Goal: Task Accomplishment & Management: Use online tool/utility

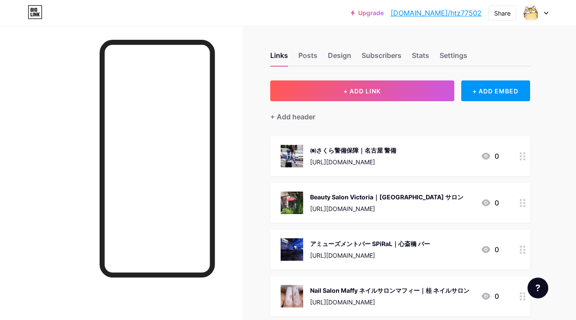
click at [314, 90] on button "+ ADD LINK" at bounding box center [362, 91] width 184 height 21
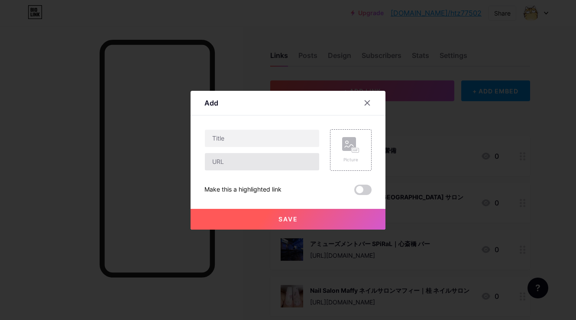
click at [283, 167] on input "text" at bounding box center [262, 161] width 114 height 17
paste input "[URL][DOMAIN_NAME]"
type input "[URL][DOMAIN_NAME]"
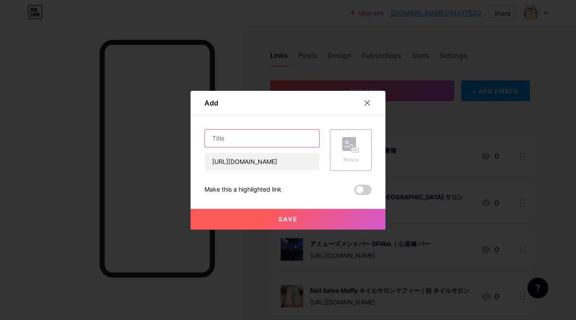
click at [297, 142] on input "text" at bounding box center [262, 138] width 114 height 17
paste input "[URL][DOMAIN_NAME]"
type input "[URL][DOMAIN_NAME]"
click at [290, 133] on input "text" at bounding box center [262, 138] width 114 height 17
paste input "Dog's Pantry Citron｜[GEOGRAPHIC_DATA] ペット用品店"
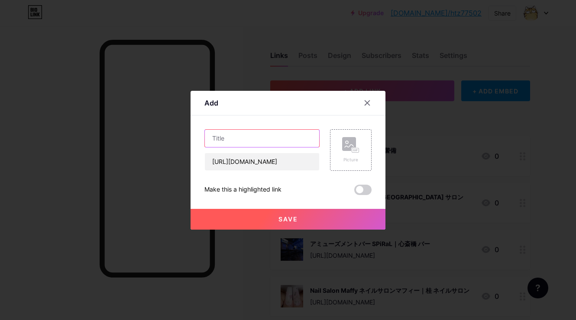
type input "Dog's Pantry Citron｜[GEOGRAPHIC_DATA] ペット用品店"
click at [337, 148] on div "Picture" at bounding box center [351, 150] width 42 height 42
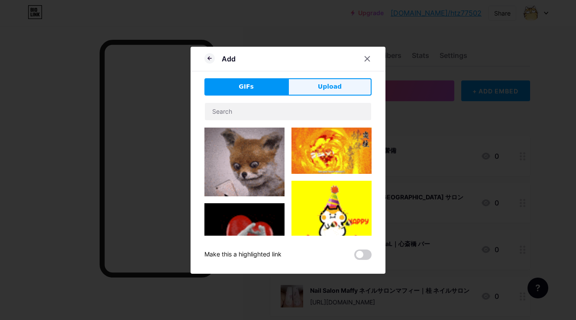
click at [334, 85] on span "Upload" at bounding box center [330, 86] width 24 height 9
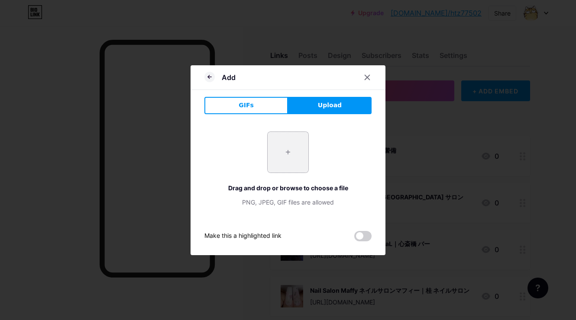
click at [302, 143] on input "file" at bounding box center [287, 152] width 41 height 41
type input "C:\fakepath\b3e9383195dbc4f202bb4240a432d90eda85024f5d246e93c5a445f9e366a7bc-12…"
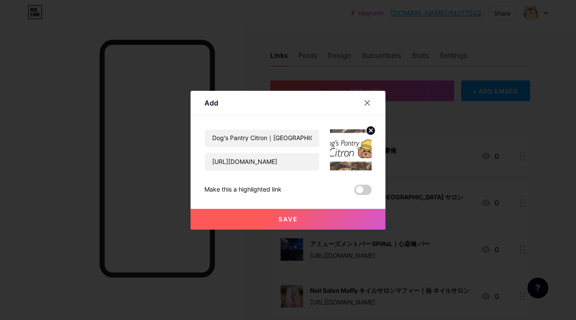
click at [278, 220] on span "Save" at bounding box center [287, 219] width 19 height 7
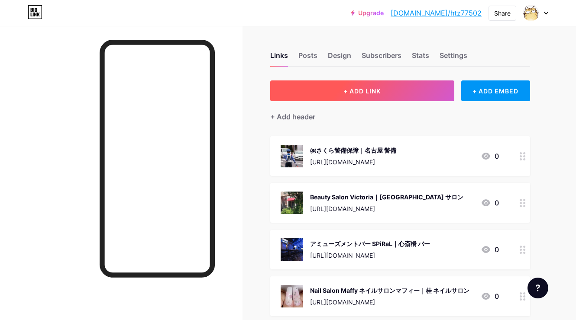
click at [335, 89] on button "+ ADD LINK" at bounding box center [362, 91] width 184 height 21
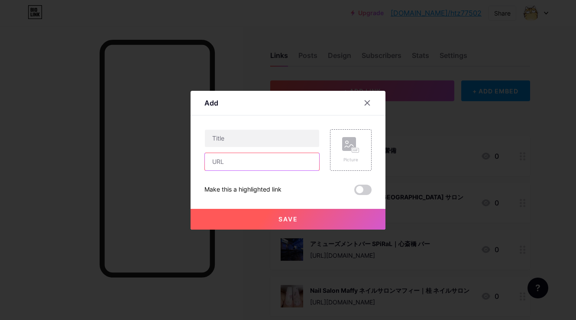
click at [297, 157] on input "text" at bounding box center [262, 161] width 114 height 17
paste input "[URL][DOMAIN_NAME]"
type input "[URL][DOMAIN_NAME]"
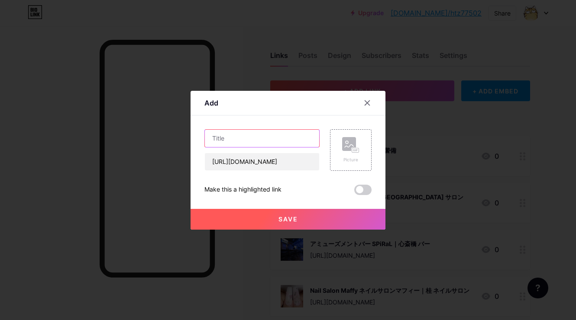
click at [292, 144] on input "text" at bounding box center [262, 138] width 114 height 17
paste input "株式会社カベレオン｜[GEOGRAPHIC_DATA] リフォーム"
type input "株式会社カベレオン｜[GEOGRAPHIC_DATA] リフォーム"
click at [337, 143] on div "Picture" at bounding box center [351, 150] width 42 height 42
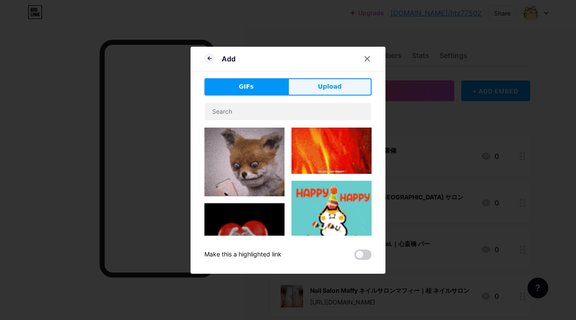
click at [332, 84] on span "Upload" at bounding box center [330, 86] width 24 height 9
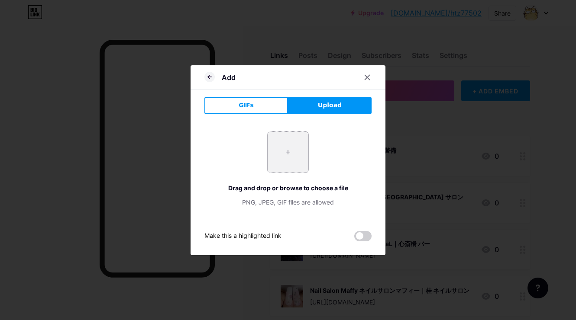
click at [290, 162] on input "file" at bounding box center [287, 152] width 41 height 41
type input "C:\fakepath\0038563697b91a6f2e9649f8500b5613dc1a331388e5436f2084151f34abb5a7-12…"
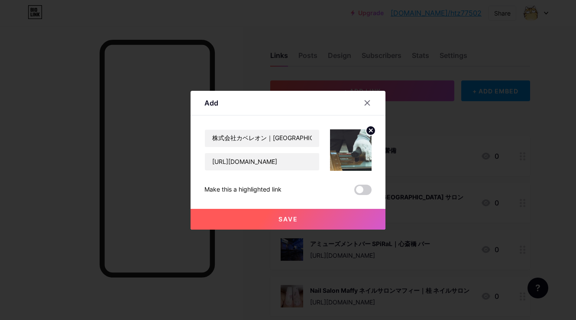
click at [270, 220] on button "Save" at bounding box center [287, 219] width 195 height 21
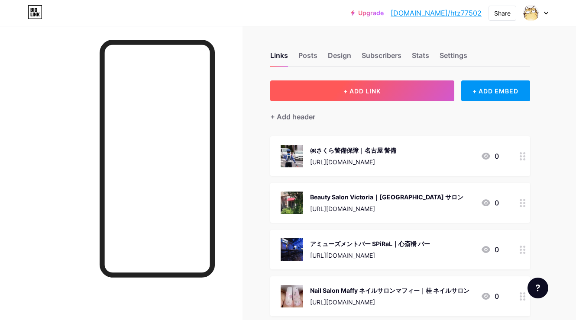
click at [361, 93] on span "+ ADD LINK" at bounding box center [361, 90] width 37 height 7
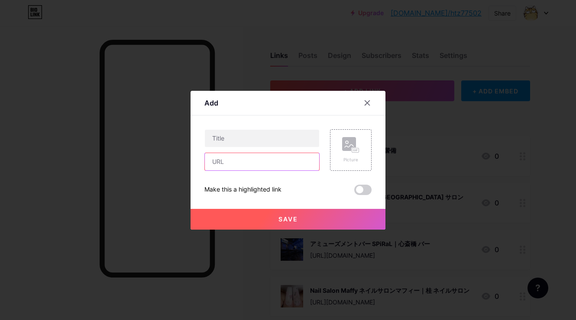
click at [296, 164] on input "text" at bounding box center [262, 161] width 114 height 17
paste input "[URL][DOMAIN_NAME]"
type input "[URL][DOMAIN_NAME]"
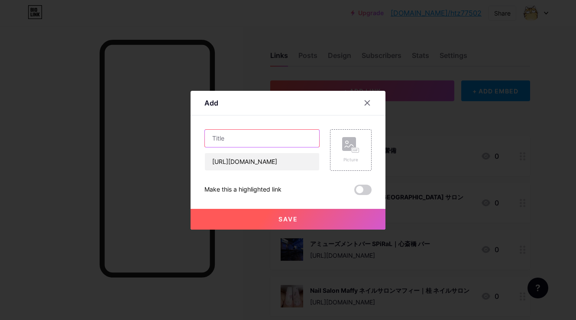
click at [304, 137] on input "text" at bounding box center [262, 138] width 114 height 17
paste input "on.｜京橋 よもぎ蒸し"
type input "on.｜京橋 よもぎ蒸し"
click at [363, 142] on div "Picture" at bounding box center [351, 150] width 42 height 42
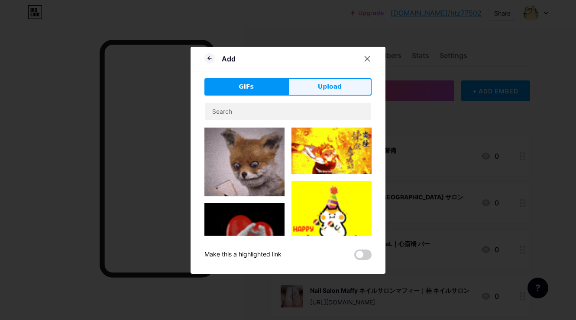
click at [341, 88] on button "Upload" at bounding box center [330, 86] width 84 height 17
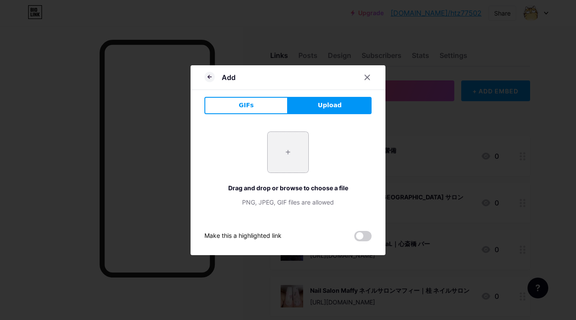
click at [296, 152] on input "file" at bounding box center [287, 152] width 41 height 41
type input "C:\fakepath\56b59e5155117de11d585e1df53bb4ec2e480b4ebb3ae2a2c41e5dae653b1290.jpg"
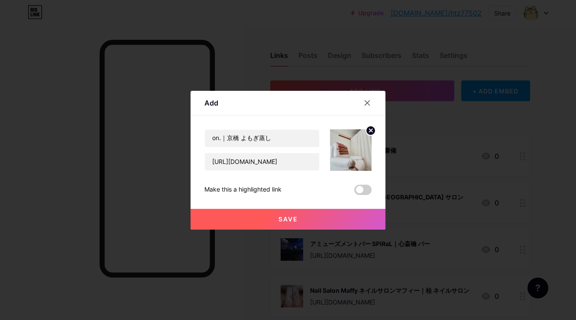
click at [272, 222] on button "Save" at bounding box center [287, 219] width 195 height 21
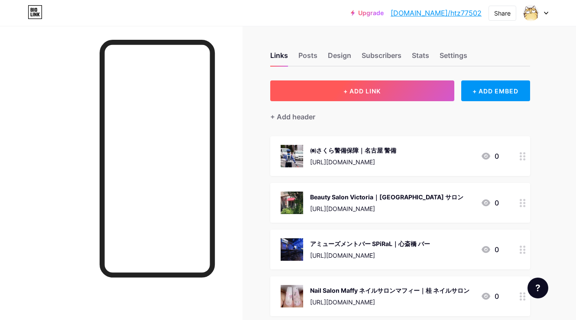
click at [367, 92] on span "+ ADD LINK" at bounding box center [361, 90] width 37 height 7
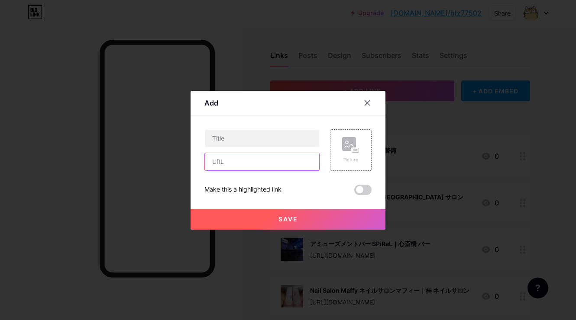
click at [304, 160] on input "text" at bounding box center [262, 161] width 114 height 17
paste input "[URL][DOMAIN_NAME]"
type input "[URL][DOMAIN_NAME]"
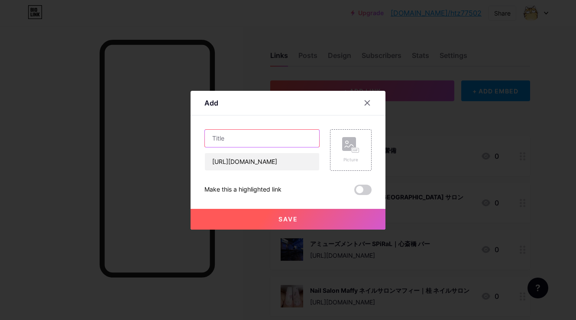
click at [274, 139] on input "text" at bounding box center [262, 138] width 114 height 17
paste input "【整体×エステ】"中年期専門"大人のメンテナンスサロンfree me（フリーミー）｜[GEOGRAPHIC_DATA]東区 エステ"
type input "【整体×エステ】"中年期専門"大人のメンテナンスサロンfree me（フリーミー）｜[GEOGRAPHIC_DATA]東区 エステ"
click at [342, 153] on div "Picture" at bounding box center [350, 150] width 17 height 26
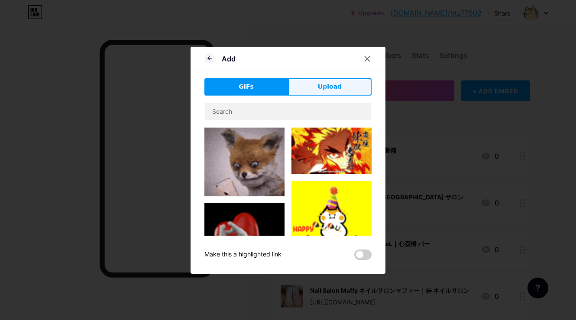
click at [333, 90] on span "Upload" at bounding box center [330, 86] width 24 height 9
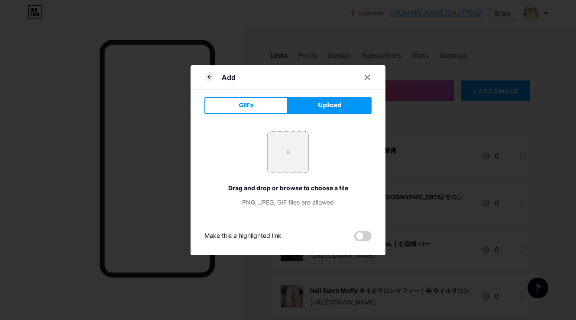
click at [286, 171] on input "file" at bounding box center [287, 152] width 41 height 41
type input "C:\fakepath\スクリーンショット_2025-09-01_9.33.07.jpeg"
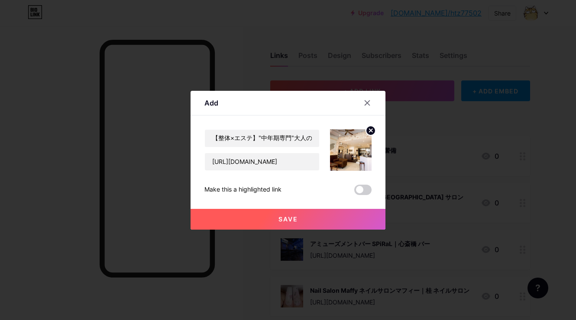
click at [292, 216] on span "Save" at bounding box center [287, 219] width 19 height 7
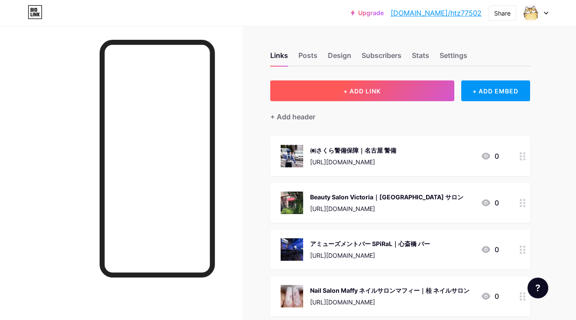
click at [337, 84] on button "+ ADD LINK" at bounding box center [362, 91] width 184 height 21
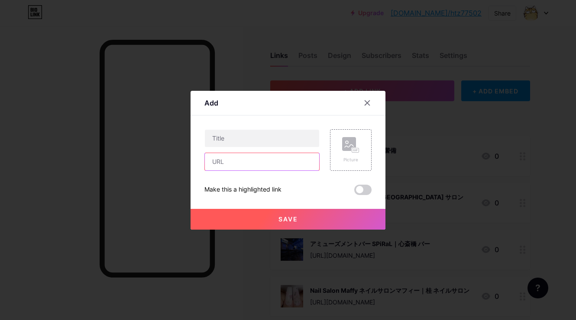
click at [305, 160] on input "text" at bounding box center [262, 161] width 114 height 17
paste input "[URL][DOMAIN_NAME]"
type input "[URL][DOMAIN_NAME]"
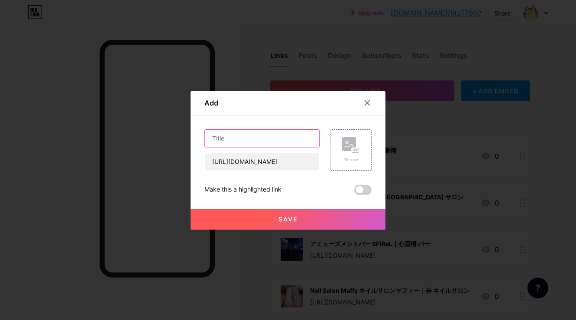
click at [293, 144] on input "text" at bounding box center [262, 138] width 114 height 17
paste input "choice[PERSON_NAME][GEOGRAPHIC_DATA][PERSON_NAME]店｜[PERSON_NAME][GEOGRAPHIC_DAT…"
type input "choice[PERSON_NAME][GEOGRAPHIC_DATA][PERSON_NAME]店｜[PERSON_NAME][GEOGRAPHIC_DAT…"
click at [353, 147] on rect at bounding box center [349, 144] width 14 height 14
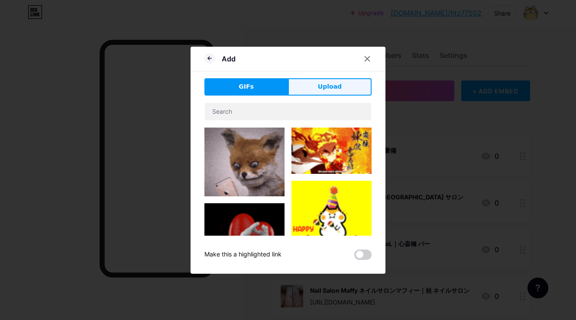
click at [340, 89] on button "Upload" at bounding box center [330, 86] width 84 height 17
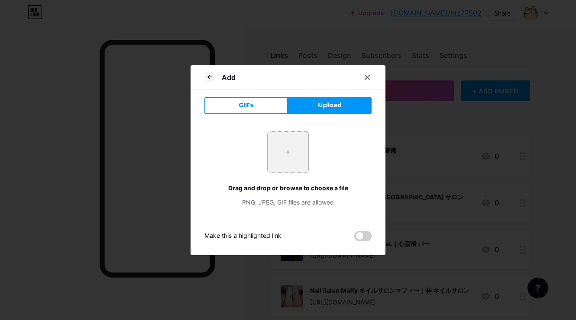
click at [283, 155] on input "file" at bounding box center [287, 152] width 41 height 41
type input "C:\fakepath\スクリーンショット_2025-09-01_10.22.39.jpeg"
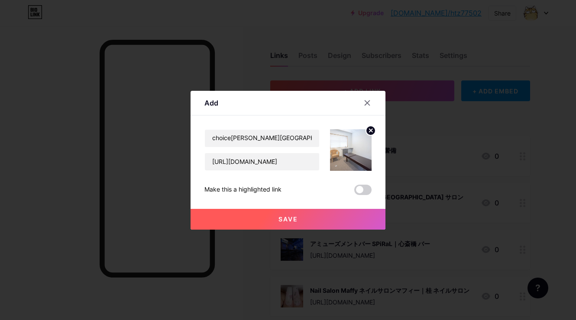
click at [322, 214] on button "Save" at bounding box center [287, 219] width 195 height 21
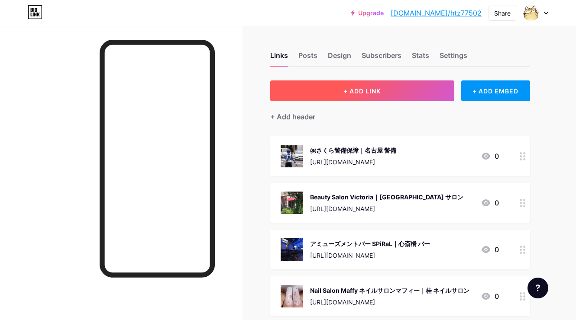
click at [331, 93] on button "+ ADD LINK" at bounding box center [362, 91] width 184 height 21
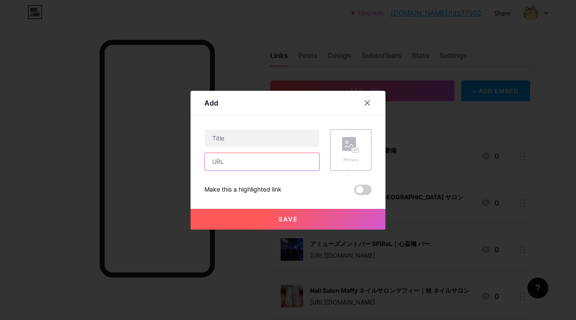
click at [304, 156] on input "text" at bounding box center [262, 161] width 114 height 17
paste input "[URL][DOMAIN_NAME]"
type input "[URL][DOMAIN_NAME]"
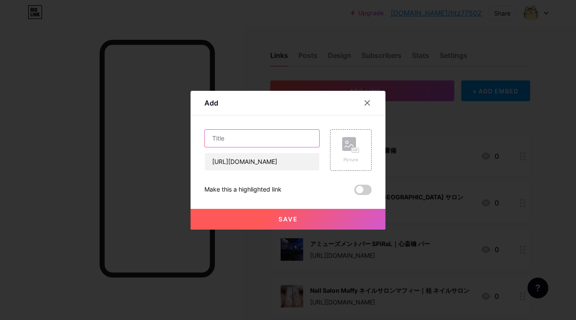
click at [290, 132] on input "text" at bounding box center [262, 138] width 114 height 17
paste input "こだま整体｜米子市 整体"
type input "こだま整体｜米子市 整体"
click at [334, 148] on div "Picture" at bounding box center [351, 150] width 42 height 42
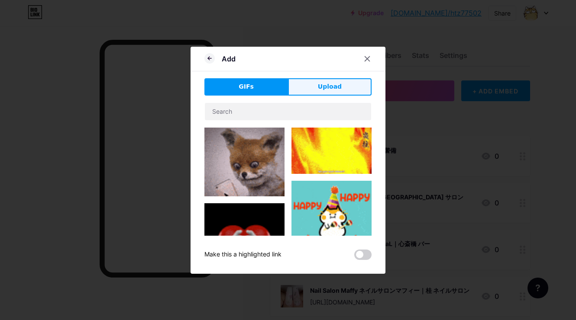
click at [335, 86] on span "Upload" at bounding box center [330, 86] width 24 height 9
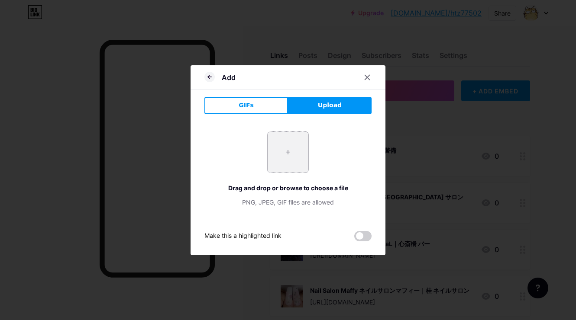
click at [274, 146] on input "file" at bounding box center [287, 152] width 41 height 41
type input "C:\fakepath\スクリーンショット_2025-09-01_10.58.52.jpeg"
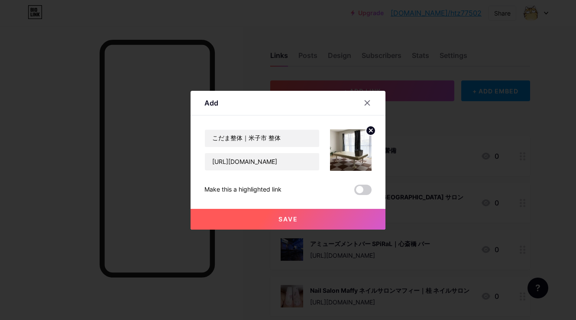
click at [314, 220] on button "Save" at bounding box center [287, 219] width 195 height 21
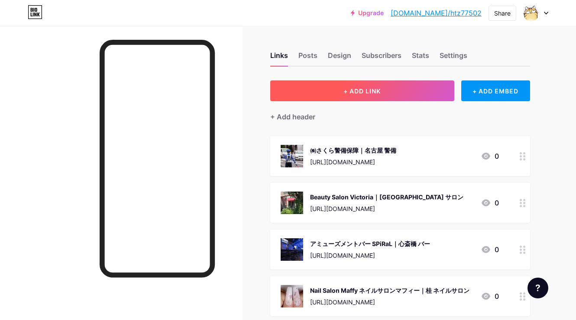
click at [358, 89] on span "+ ADD LINK" at bounding box center [361, 90] width 37 height 7
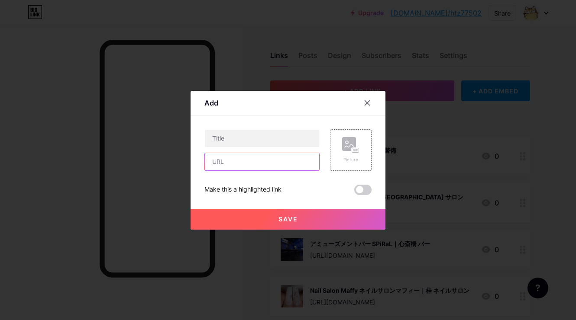
click at [311, 159] on input "text" at bounding box center [262, 161] width 114 height 17
paste input "[URL][DOMAIN_NAME]"
type input "[URL][DOMAIN_NAME]"
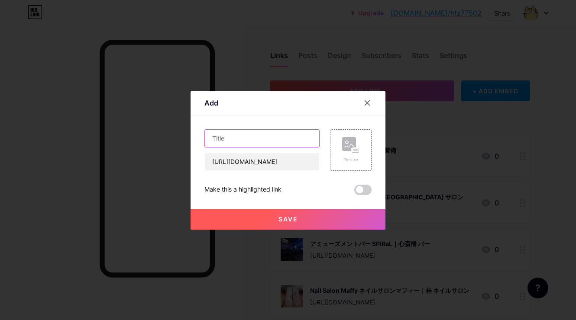
click at [306, 147] on input "text" at bounding box center [262, 138] width 114 height 17
paste input "パーソナルジムSOLEA｜[PERSON_NAME][GEOGRAPHIC_DATA] パーソナルジム"
type input "パーソナルジムSOLEA｜[PERSON_NAME][GEOGRAPHIC_DATA] パーソナルジム"
click at [361, 146] on div "Picture" at bounding box center [351, 150] width 42 height 42
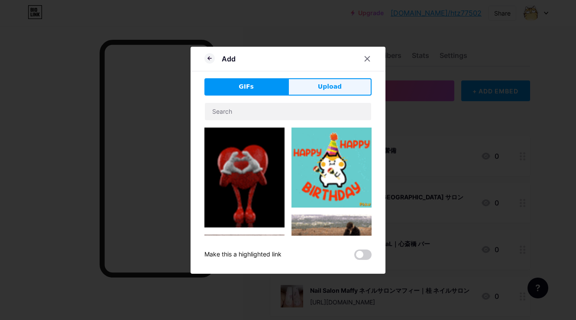
click at [349, 88] on button "Upload" at bounding box center [330, 86] width 84 height 17
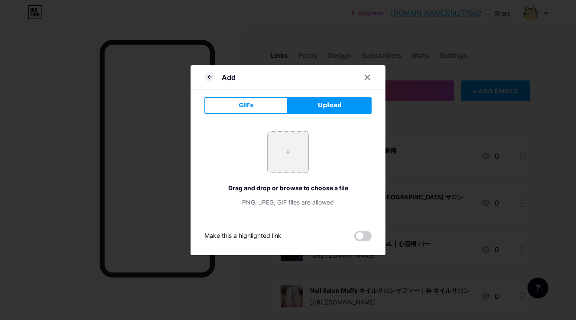
click at [295, 157] on input "file" at bounding box center [287, 152] width 41 height 41
type input "C:\fakepath\スクリーンショット_2025-09-01_11.32.23.jpeg"
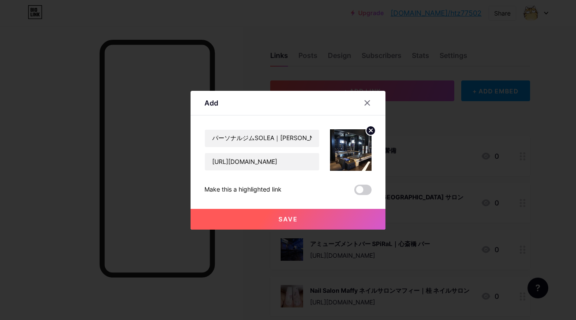
click at [296, 216] on span "Save" at bounding box center [287, 219] width 19 height 7
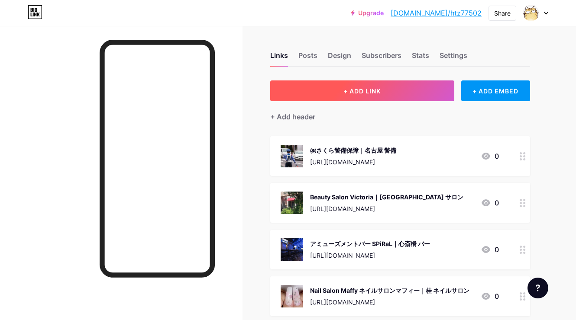
click at [326, 91] on button "+ ADD LINK" at bounding box center [362, 91] width 184 height 21
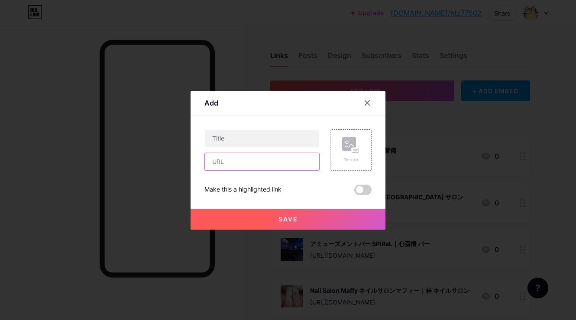
click at [285, 169] on input "text" at bounding box center [262, 161] width 114 height 17
paste input "[URL][DOMAIN_NAME]"
type input "[URL][DOMAIN_NAME]"
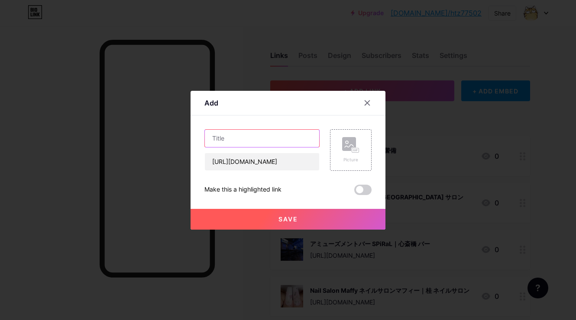
click at [290, 138] on input "text" at bounding box center [262, 138] width 114 height 17
paste input "Car Detailing Rigel｜新座 カーコーティング"
type input "Car Detailing Rigel｜新座 カーコーティング"
click at [352, 148] on rect at bounding box center [355, 150] width 7 height 4
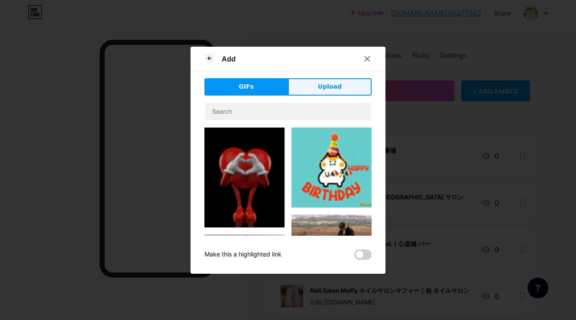
click at [348, 86] on button "Upload" at bounding box center [330, 86] width 84 height 17
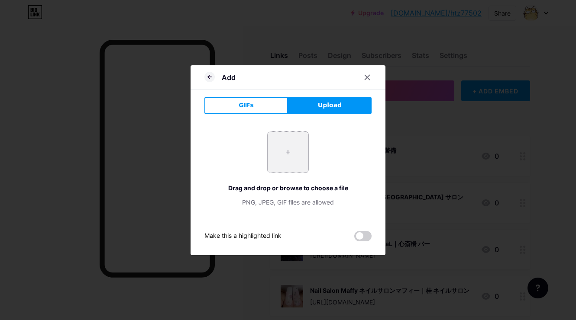
click at [308, 150] on div "+" at bounding box center [288, 153] width 42 height 42
click at [265, 148] on div "+ Drag and drop or browse to choose a file PNG, JPEG, GIF files are allowed" at bounding box center [287, 169] width 167 height 75
click at [280, 154] on input "file" at bounding box center [287, 152] width 41 height 41
type input "C:\fakepath\スクリーンショット_2025-09-01_12.09.27.jpeg"
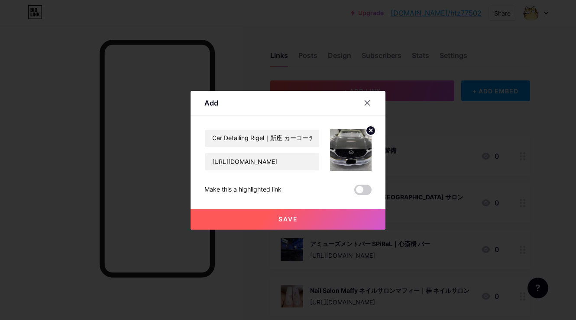
click at [275, 216] on button "Save" at bounding box center [287, 219] width 195 height 21
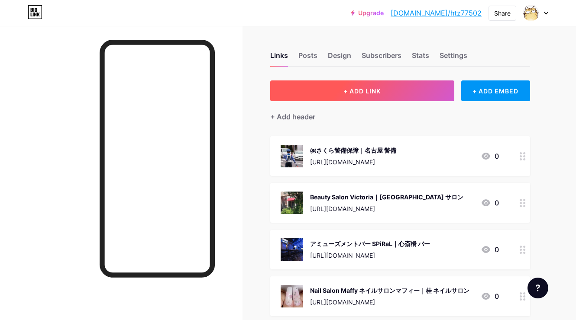
click at [327, 97] on button "+ ADD LINK" at bounding box center [362, 91] width 184 height 21
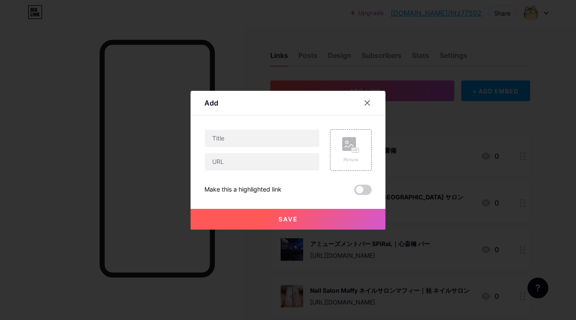
click at [296, 152] on div at bounding box center [261, 150] width 115 height 42
click at [294, 158] on input "text" at bounding box center [262, 161] width 114 height 17
paste input "[URL][DOMAIN_NAME]"
type input "[URL][DOMAIN_NAME]"
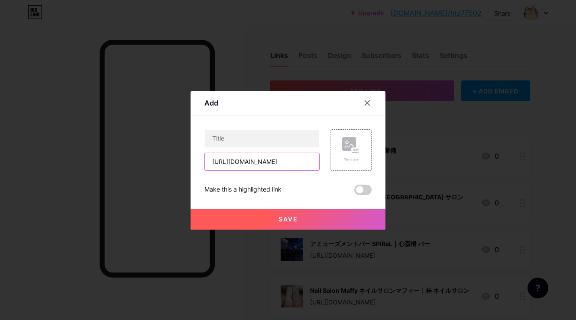
scroll to position [0, 0]
click at [309, 128] on div "Content YouTube Play YouTube video without leaving your page. ADD Vimeo Play Vi…" at bounding box center [287, 156] width 167 height 80
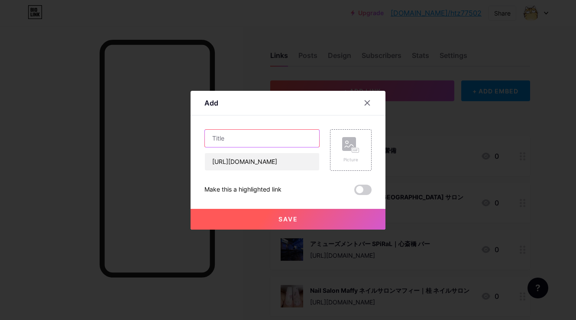
click at [308, 139] on input "text" at bounding box center [262, 138] width 114 height 17
paste input "[PERSON_NAME]建設｜たつの市 外構工事"
type input "[PERSON_NAME]建設｜たつの市 外構工事"
click at [345, 143] on rect at bounding box center [349, 144] width 14 height 14
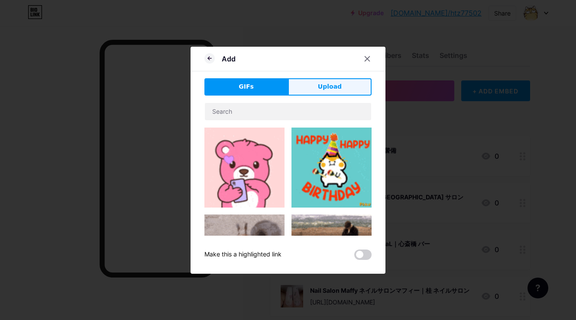
click at [340, 79] on button "Upload" at bounding box center [330, 86] width 84 height 17
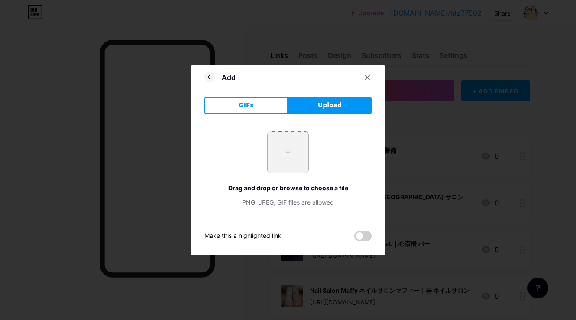
click at [286, 160] on input "file" at bounding box center [287, 152] width 41 height 41
type input "C:\fakepath\スクリーンショット_2025-09-01_12.41.32.jpeg"
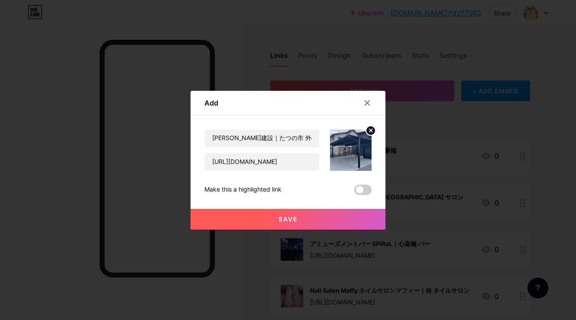
click at [280, 217] on span "Save" at bounding box center [287, 219] width 19 height 7
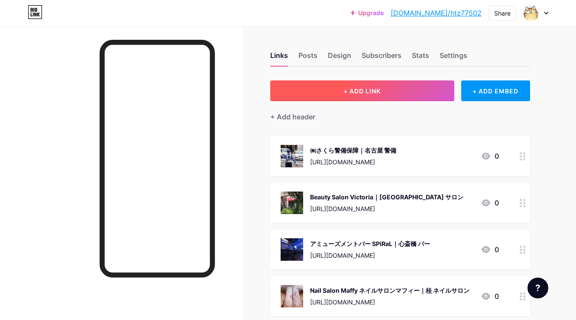
click at [336, 89] on button "+ ADD LINK" at bounding box center [362, 91] width 184 height 21
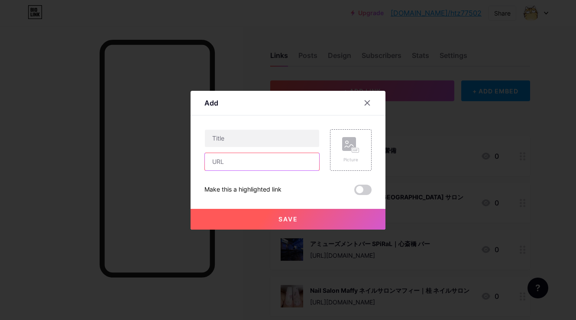
click at [311, 159] on input "text" at bounding box center [262, 161] width 114 height 17
paste input "[URL][DOMAIN_NAME]"
type input "[URL][DOMAIN_NAME]"
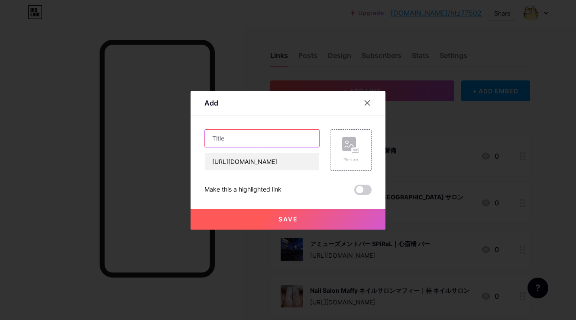
click at [281, 145] on input "text" at bounding box center [262, 138] width 114 height 17
paste input "ホテル いこい｜天理市 ホテル"
type input "ホテル いこい｜天理市 ホテル"
click at [348, 149] on rect at bounding box center [349, 144] width 14 height 14
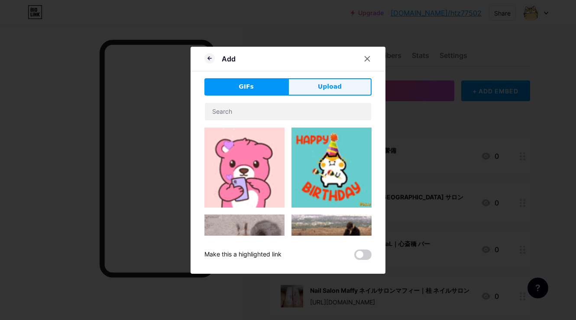
click at [336, 81] on button "Upload" at bounding box center [330, 86] width 84 height 17
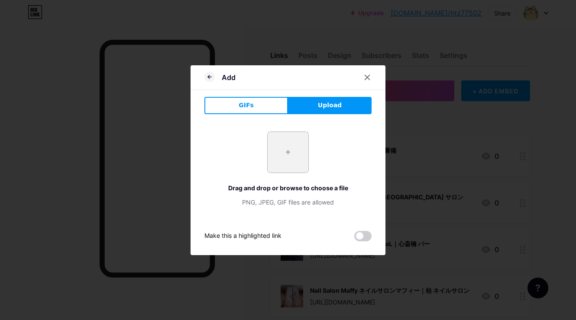
click at [294, 142] on input "file" at bounding box center [287, 152] width 41 height 41
type input "C:\fakepath\スクリーンショット_2025-09-01_14.20.05.jpeg"
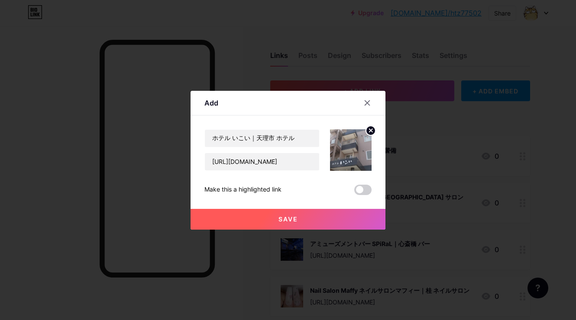
click at [318, 213] on button "Save" at bounding box center [287, 219] width 195 height 21
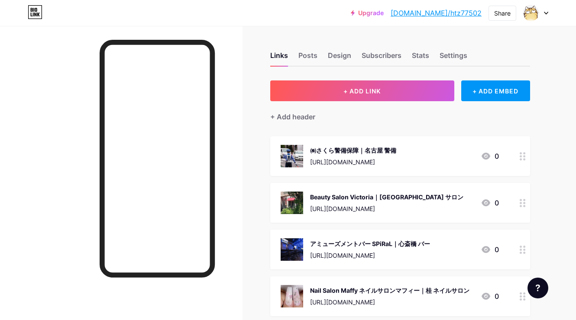
click at [338, 101] on div "+ Add header" at bounding box center [400, 111] width 260 height 21
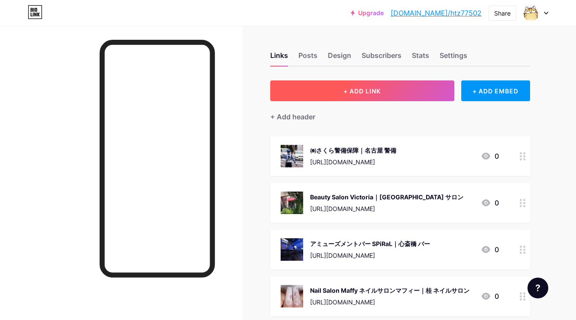
click at [343, 91] on span "+ ADD LINK" at bounding box center [361, 90] width 37 height 7
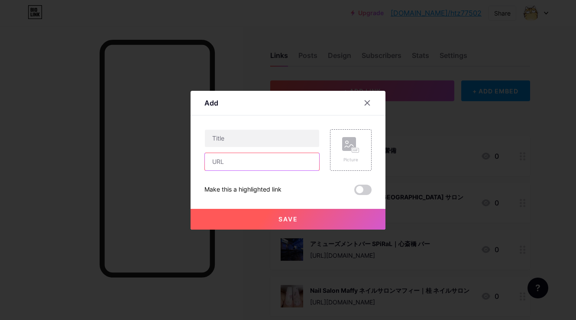
click at [305, 164] on input "text" at bounding box center [262, 161] width 114 height 17
paste input "[URL][DOMAIN_NAME]"
type input "[URL][DOMAIN_NAME]"
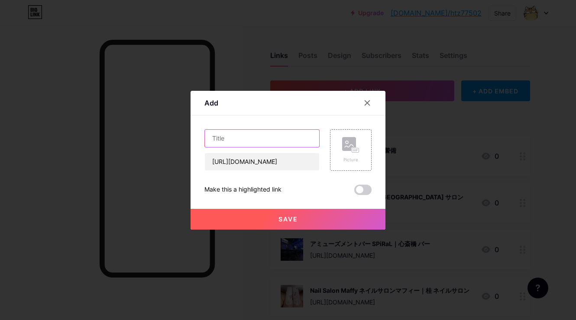
click at [301, 142] on input "text" at bounding box center [262, 138] width 114 height 17
paste input "株式会社HR｜[PERSON_NAME]市 軽作業"
type input "株式会社HR｜[PERSON_NAME]市 軽作業"
click at [363, 147] on div "Picture" at bounding box center [351, 150] width 42 height 42
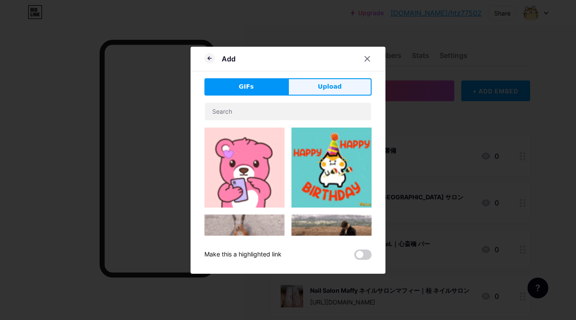
click at [343, 90] on button "Upload" at bounding box center [330, 86] width 84 height 17
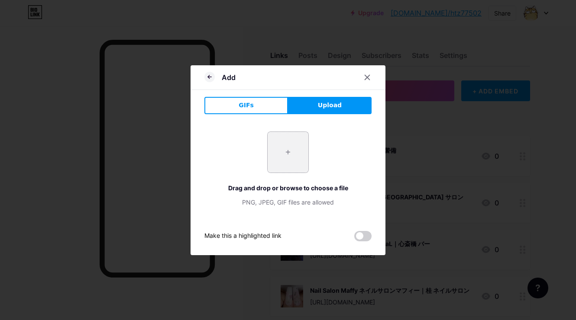
click at [284, 161] on input "file" at bounding box center [287, 152] width 41 height 41
type input "C:\fakepath\スクリーンショット_2025-09-01_14.44.04.jpeg"
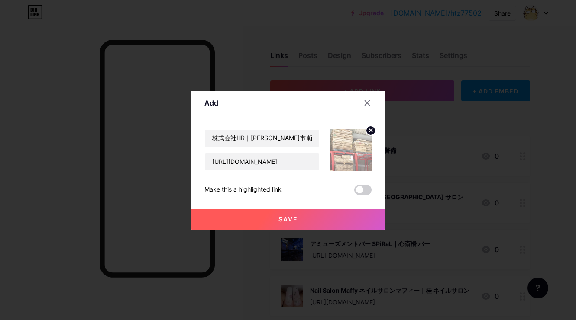
click at [277, 216] on button "Save" at bounding box center [287, 219] width 195 height 21
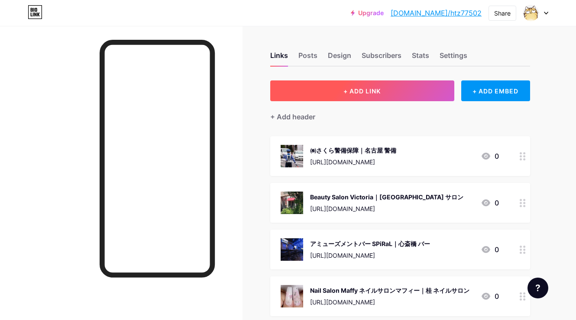
click at [321, 96] on button "+ ADD LINK" at bounding box center [362, 91] width 184 height 21
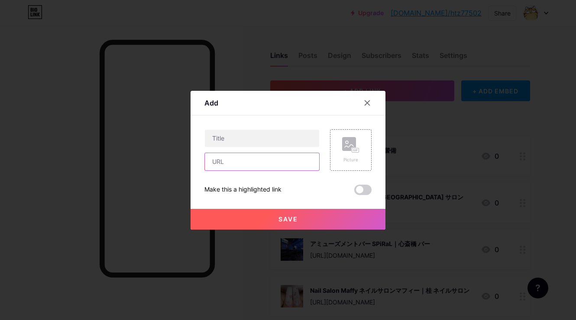
click at [291, 161] on input "text" at bounding box center [262, 161] width 114 height 17
paste input "[URL][DOMAIN_NAME]"
type input "[URL][DOMAIN_NAME]"
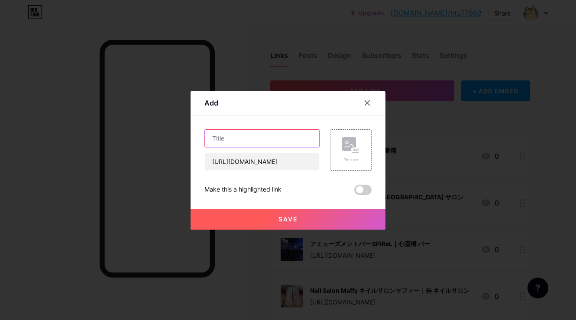
click at [283, 135] on input "text" at bounding box center [262, 138] width 114 height 17
paste input "[PERSON_NAME]ビアサウナショールーム[PERSON_NAME]｜[PERSON_NAME][GEOGRAPHIC_DATA] サウナ"
type input "[PERSON_NAME]ビアサウナショールーム[PERSON_NAME]｜[PERSON_NAME][GEOGRAPHIC_DATA] サウナ"
click at [352, 141] on rect at bounding box center [349, 144] width 14 height 14
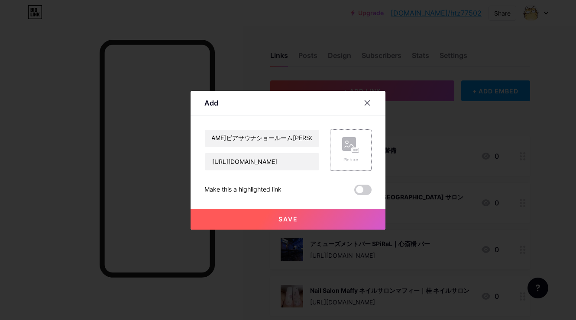
scroll to position [0, 0]
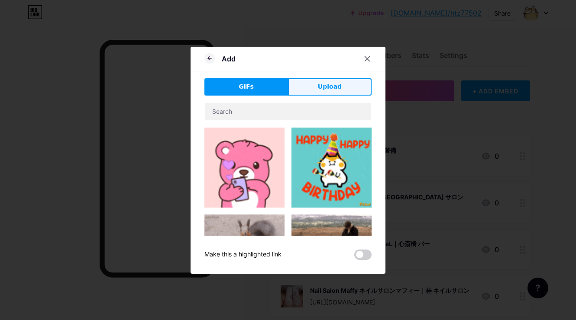
click at [346, 92] on button "Upload" at bounding box center [330, 86] width 84 height 17
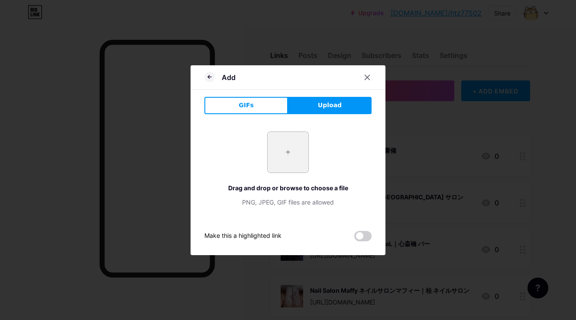
click at [297, 154] on input "file" at bounding box center [287, 152] width 41 height 41
type input "C:\fakepath\スクリーンショット_2025-09-01_15.09.38.jpeg"
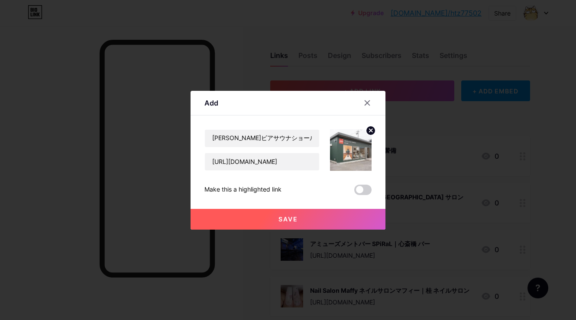
click at [290, 220] on span "Save" at bounding box center [287, 219] width 19 height 7
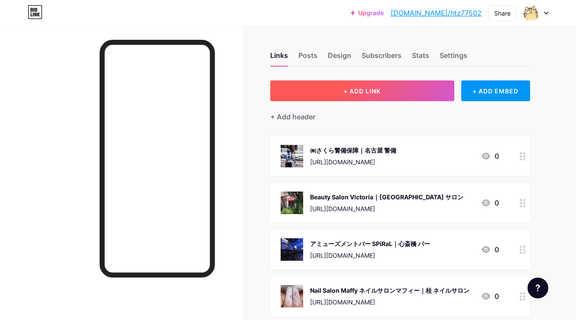
click at [322, 84] on button "+ ADD LINK" at bounding box center [362, 91] width 184 height 21
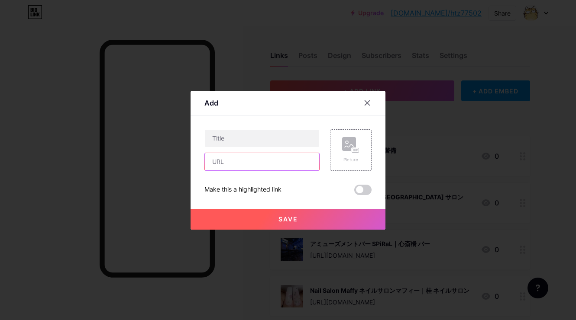
click at [287, 161] on input "text" at bounding box center [262, 161] width 114 height 17
paste input "[URL][DOMAIN_NAME]"
type input "[URL][DOMAIN_NAME]"
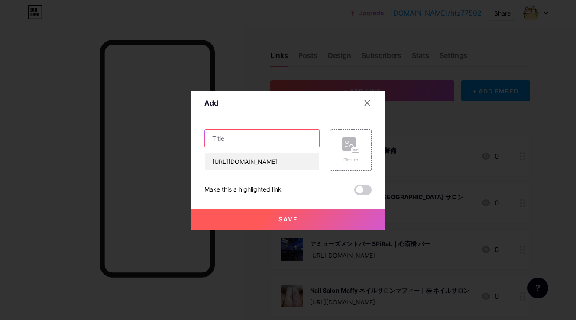
click at [272, 130] on input "text" at bounding box center [262, 138] width 114 height 17
paste input "酸素ルームNap｜堺市 酸素ボックス"
type input "酸素ルームNap｜堺市 酸素ボックス"
click at [348, 139] on rect at bounding box center [349, 144] width 14 height 14
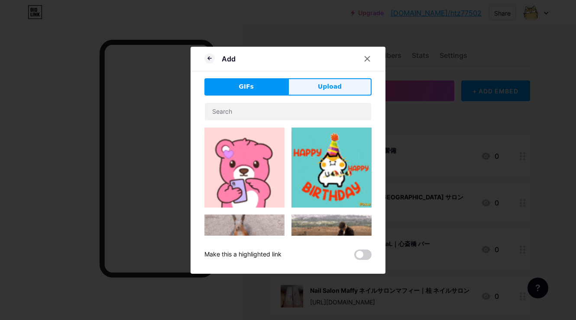
click at [342, 91] on button "Upload" at bounding box center [330, 86] width 84 height 17
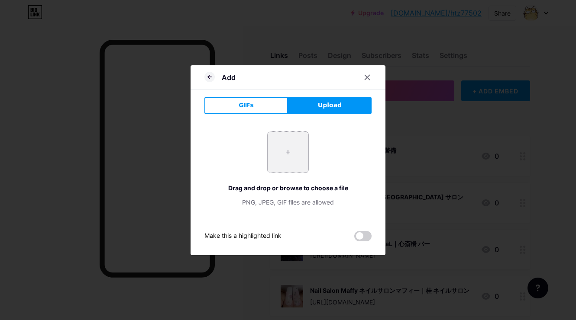
click at [296, 158] on input "file" at bounding box center [287, 152] width 41 height 41
type input "C:\fakepath\スクリーンショット_2025-09-01_15.45.10.jpeg"
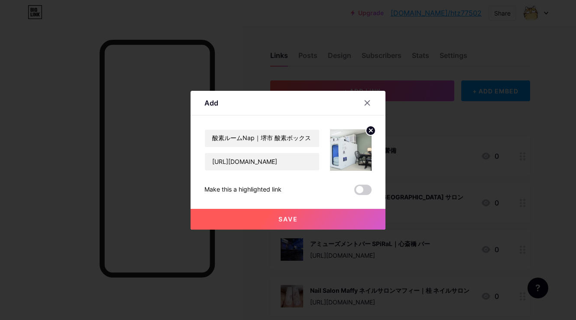
click at [288, 216] on span "Save" at bounding box center [287, 219] width 19 height 7
